Goal: Use online tool/utility: Utilize a website feature to perform a specific function

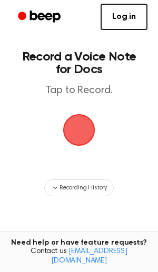
click at [81, 140] on span "button" at bounding box center [79, 130] width 50 height 50
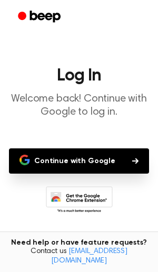
click at [94, 160] on button "Continue with Google" at bounding box center [79, 160] width 140 height 25
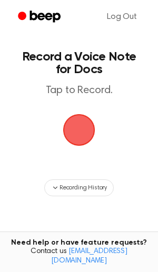
click at [84, 130] on span "button" at bounding box center [79, 130] width 54 height 54
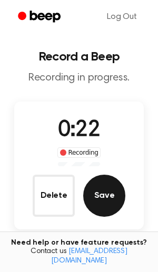
click at [104, 193] on button "Save" at bounding box center [104, 196] width 42 height 42
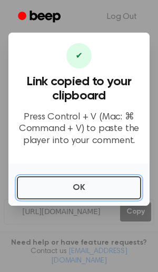
click at [104, 193] on button "OK" at bounding box center [79, 187] width 124 height 23
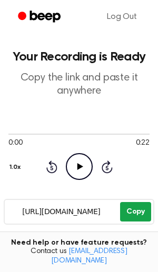
click at [137, 208] on button "Copy" at bounding box center [135, 211] width 31 height 19
